Goal: Find specific page/section: Find specific page/section

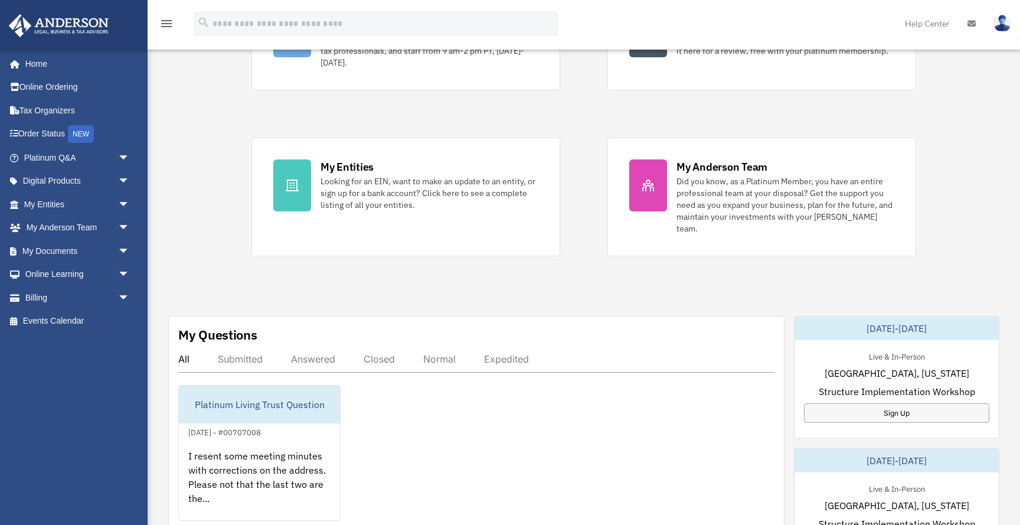
scroll to position [175, 0]
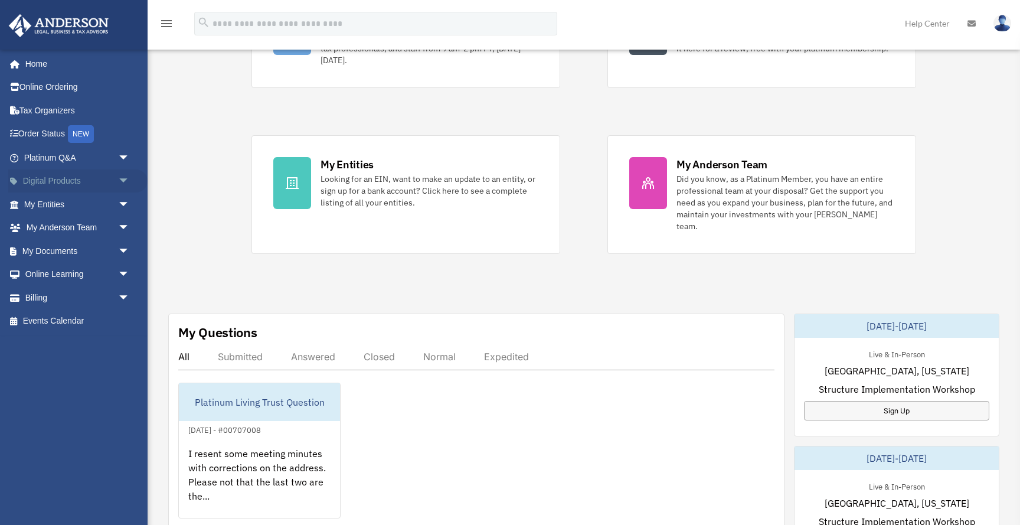
click at [125, 176] on span "arrow_drop_down" at bounding box center [130, 181] width 24 height 24
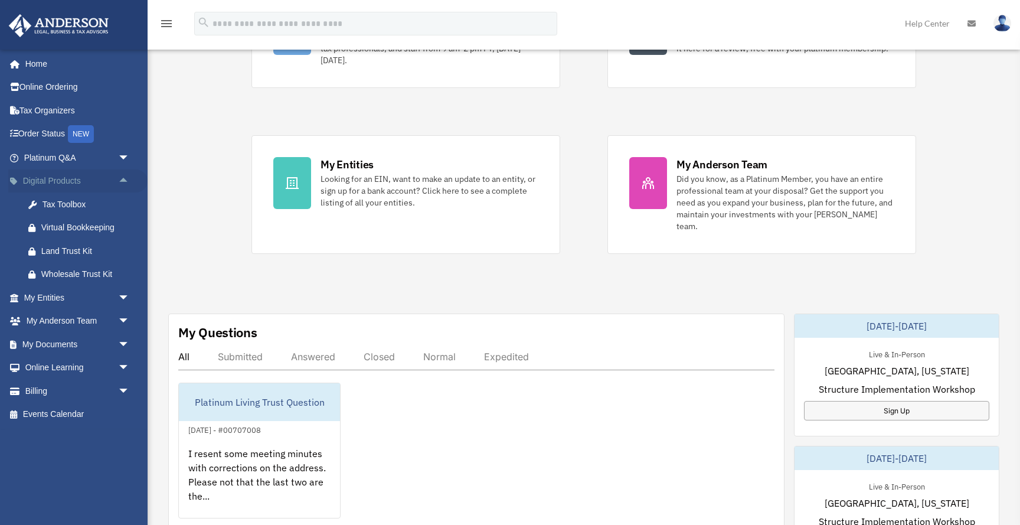
click at [125, 177] on span "arrow_drop_up" at bounding box center [130, 181] width 24 height 24
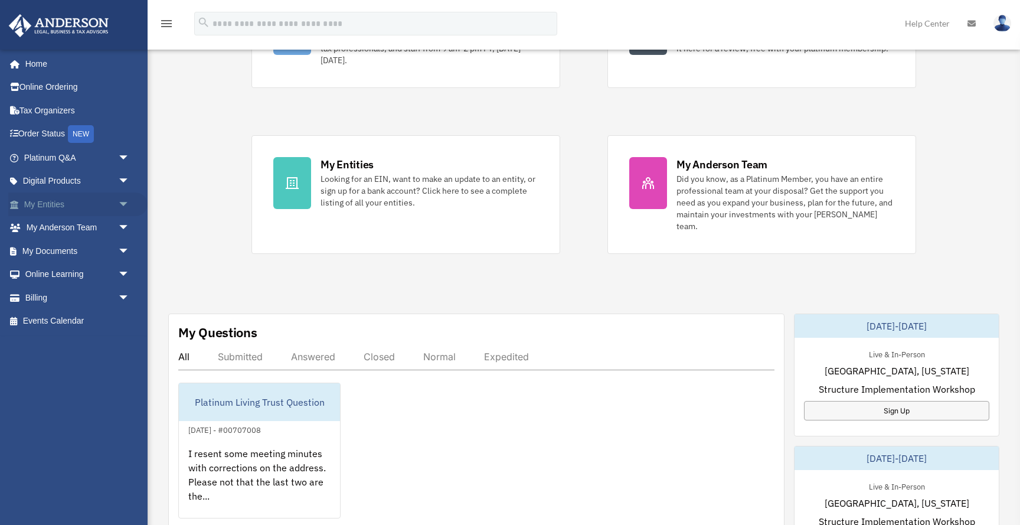
click at [122, 202] on span "arrow_drop_down" at bounding box center [130, 204] width 24 height 24
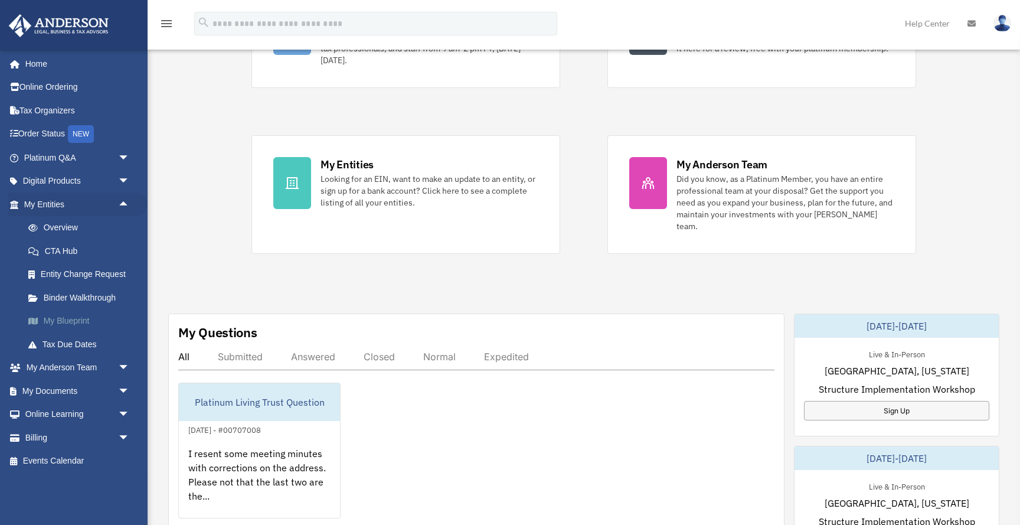
click at [69, 318] on link "My Blueprint" at bounding box center [82, 321] width 131 height 24
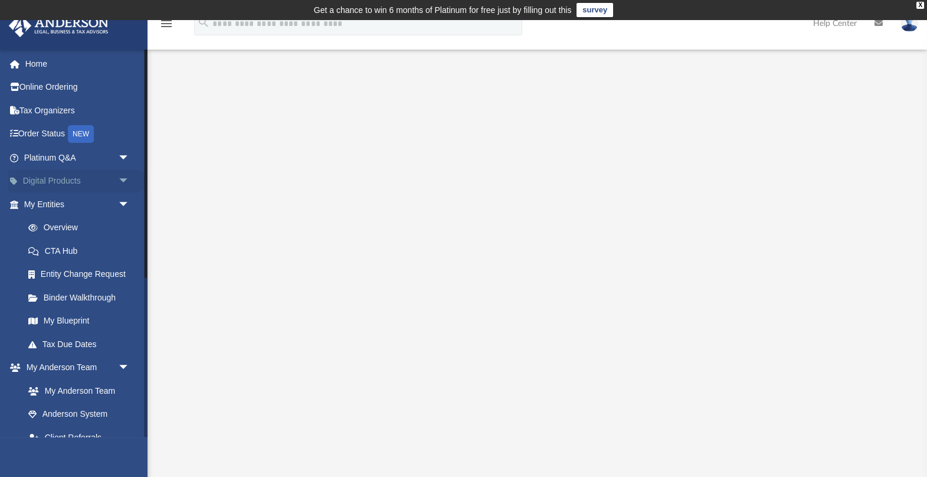
click at [123, 178] on span "arrow_drop_down" at bounding box center [130, 181] width 24 height 24
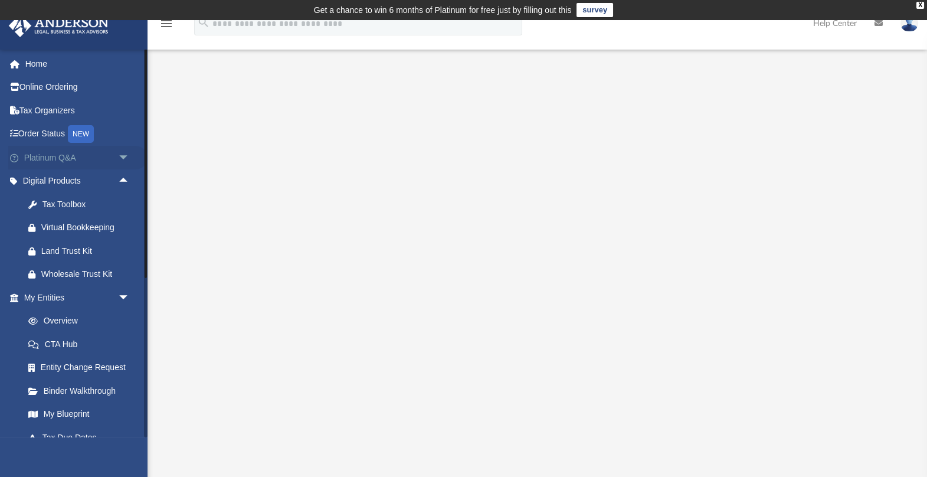
click at [121, 155] on span "arrow_drop_down" at bounding box center [130, 158] width 24 height 24
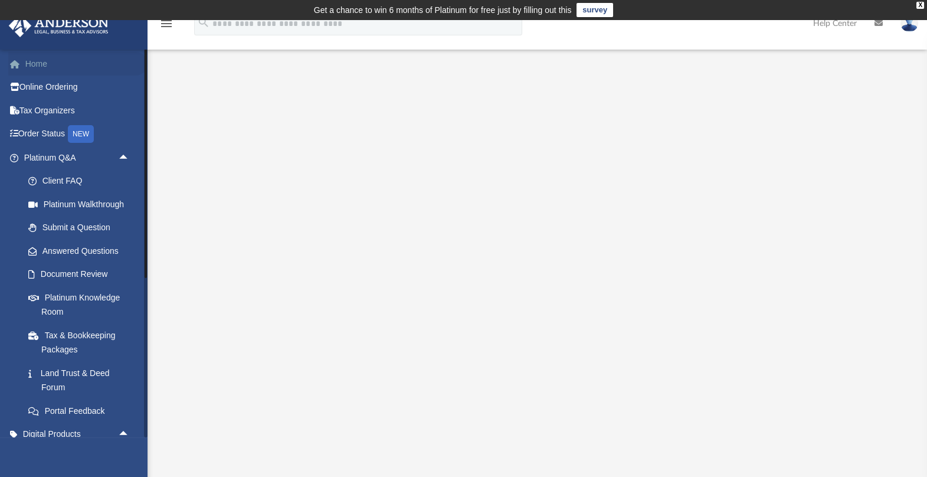
click at [41, 62] on link "Home" at bounding box center [77, 64] width 139 height 24
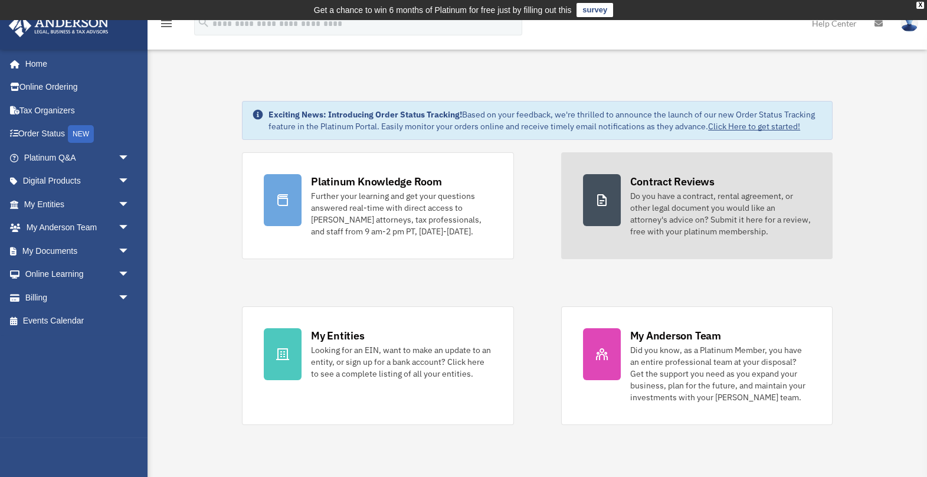
click at [682, 180] on div "Contract Reviews" at bounding box center [672, 181] width 84 height 15
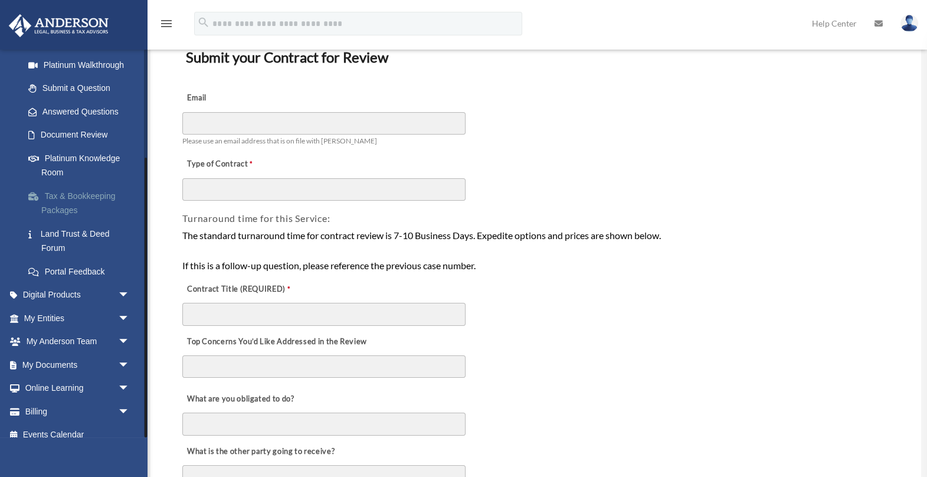
scroll to position [151, 0]
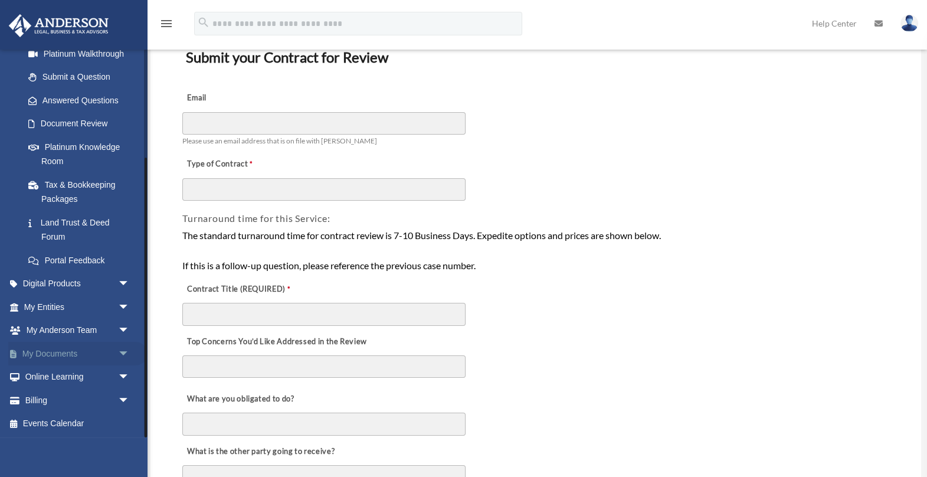
click at [122, 348] on span "arrow_drop_down" at bounding box center [130, 354] width 24 height 24
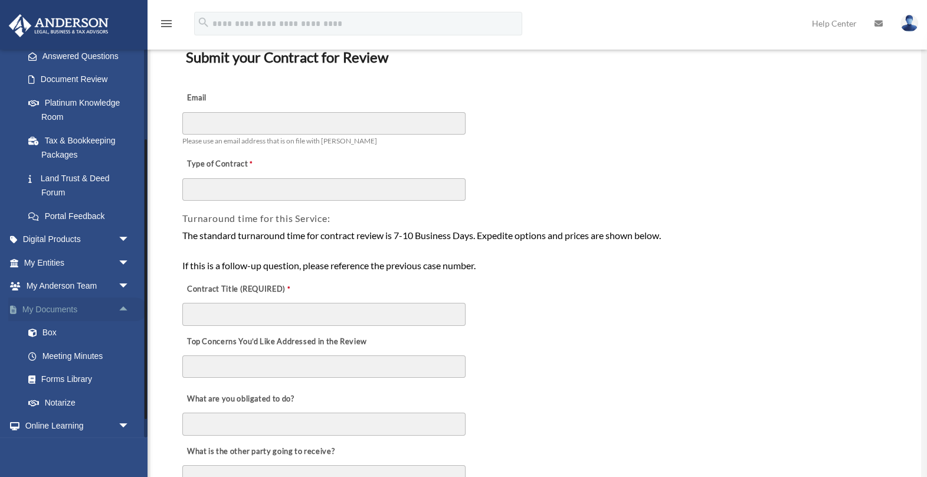
scroll to position [207, 0]
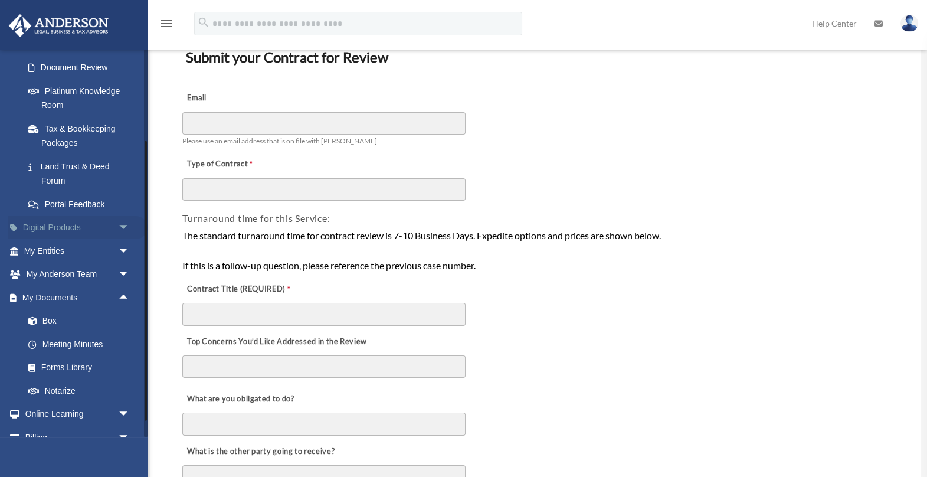
click at [121, 224] on span "arrow_drop_down" at bounding box center [130, 228] width 24 height 24
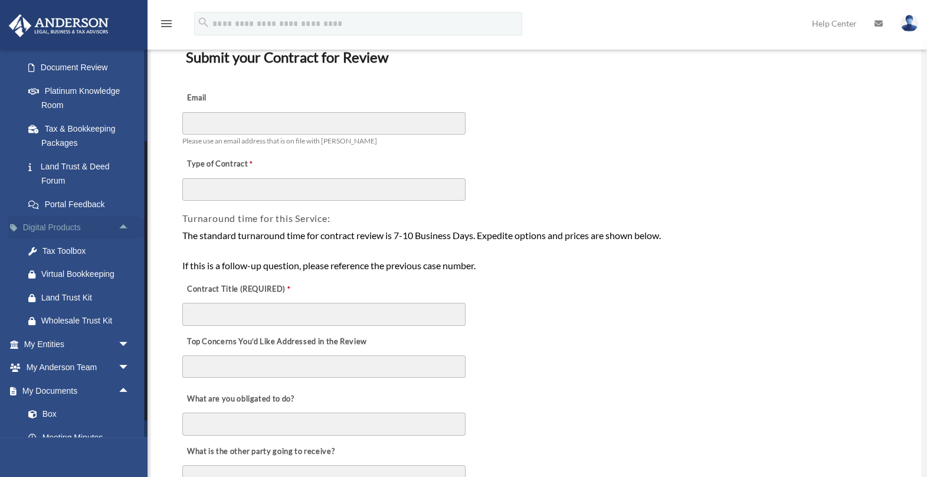
click at [121, 225] on span "arrow_drop_up" at bounding box center [130, 228] width 24 height 24
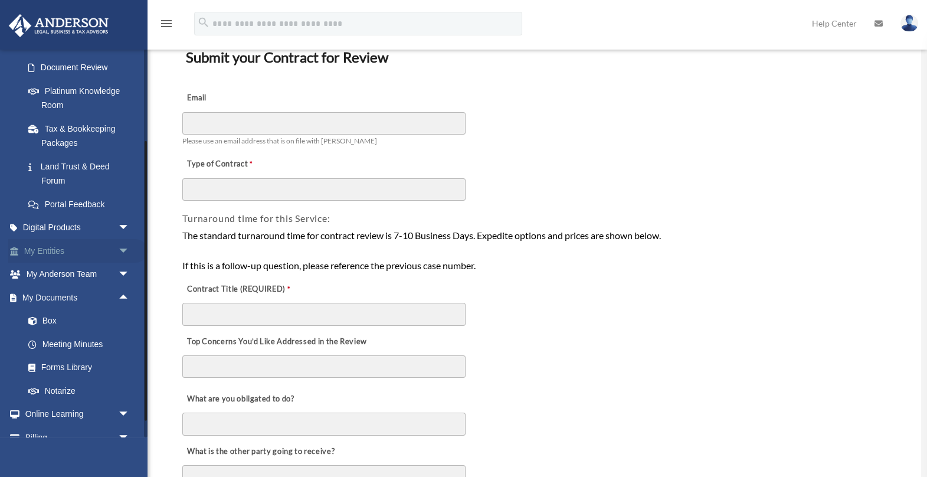
click at [127, 250] on span "arrow_drop_down" at bounding box center [130, 251] width 24 height 24
click at [86, 361] on link "My Blueprint" at bounding box center [82, 368] width 131 height 24
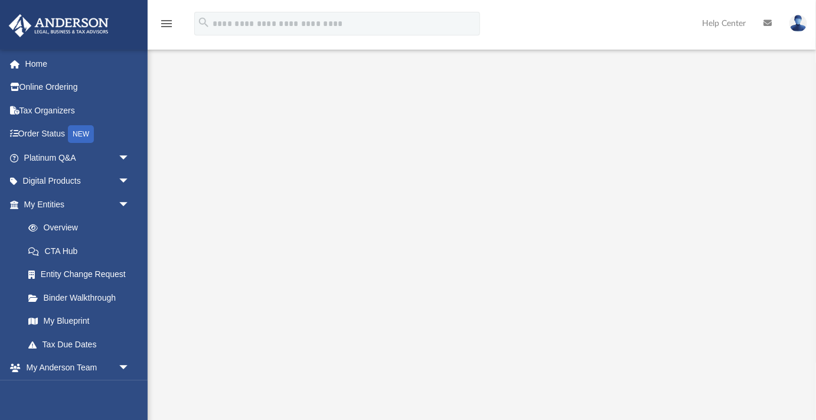
scroll to position [90, 0]
